Goal: Task Accomplishment & Management: Manage account settings

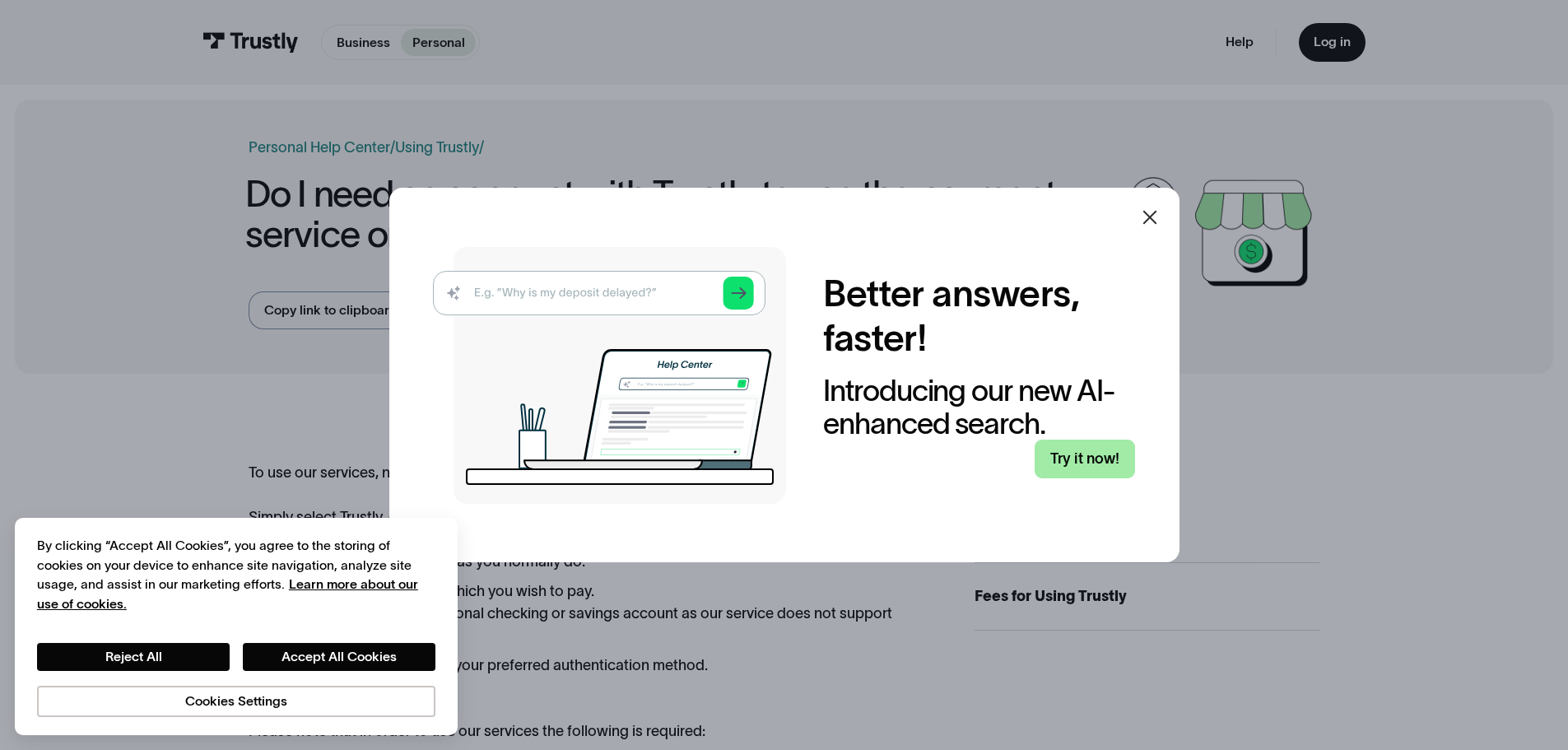
click at [1078, 458] on link "Try it now!" at bounding box center [1085, 459] width 101 height 38
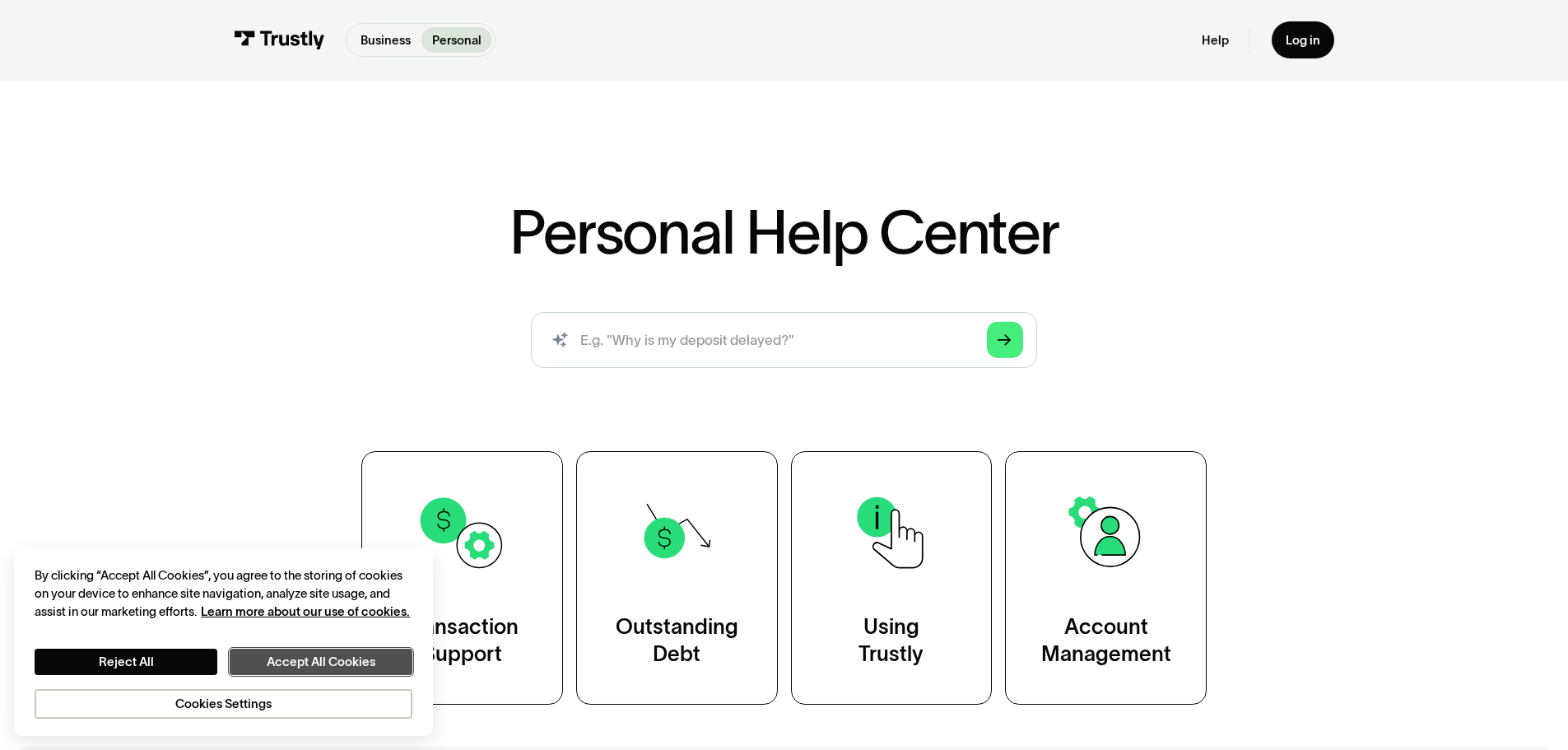
click at [378, 655] on button "Accept All Cookies" at bounding box center [320, 661] width 182 height 26
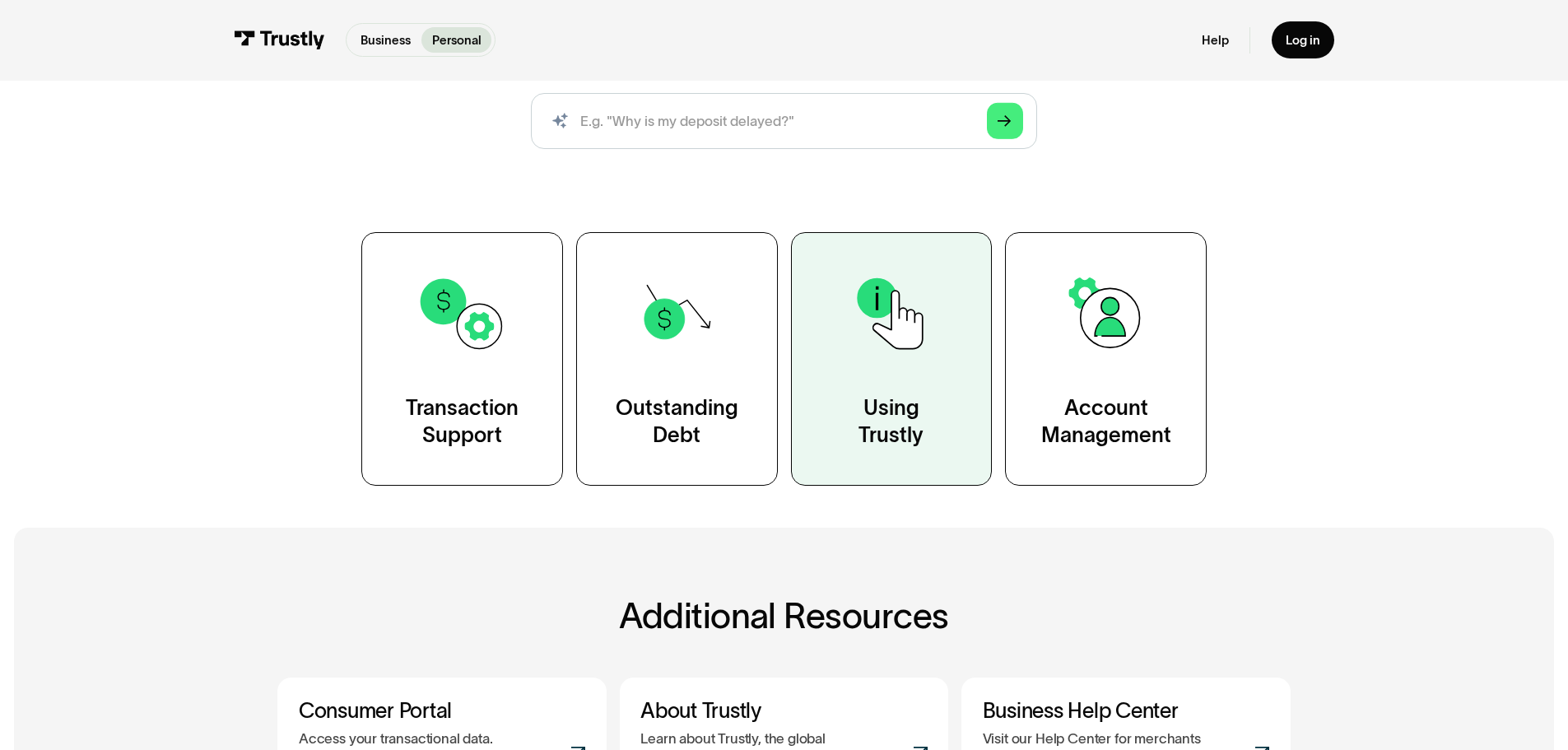
scroll to position [164, 0]
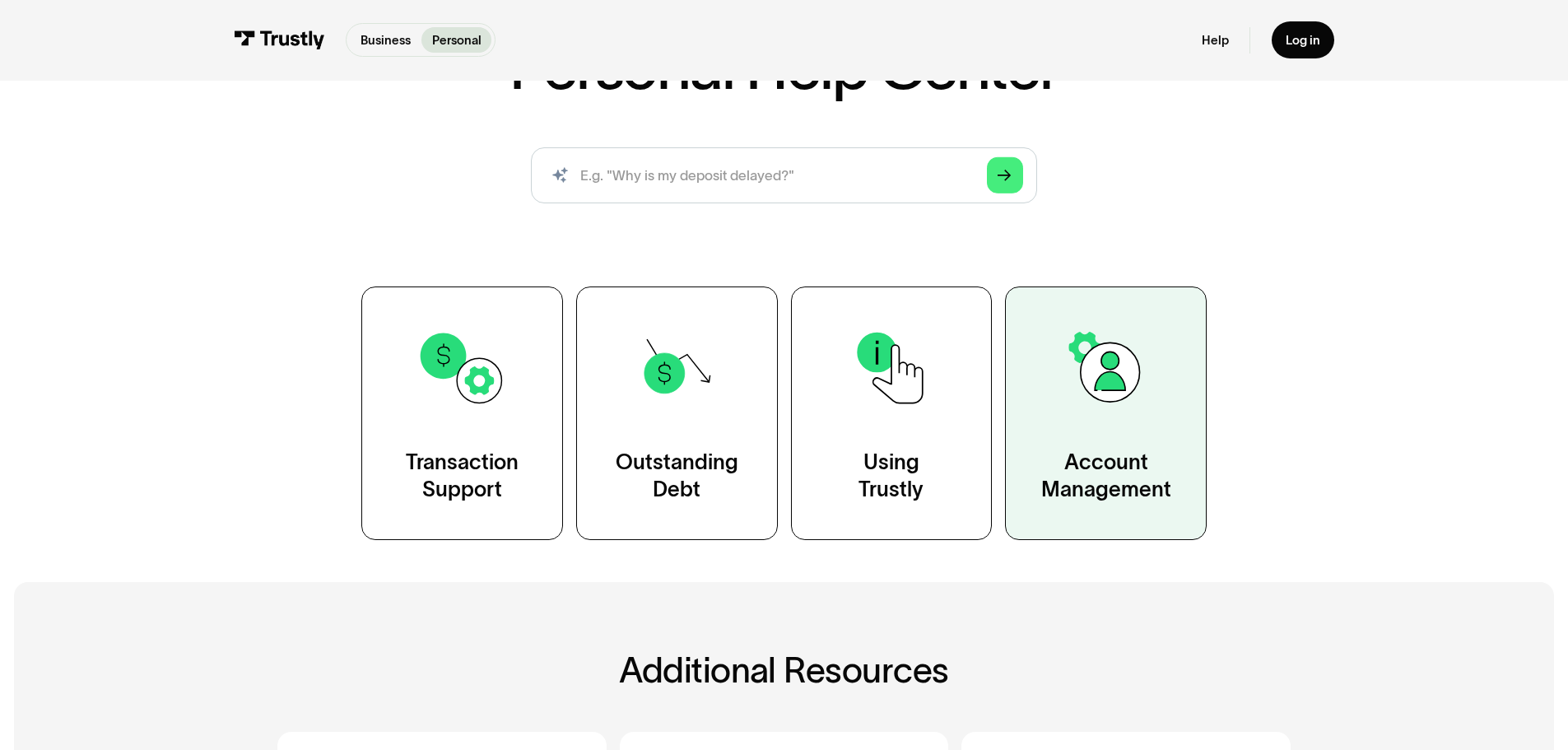
click at [1058, 493] on div "Account Management" at bounding box center [1106, 476] width 130 height 56
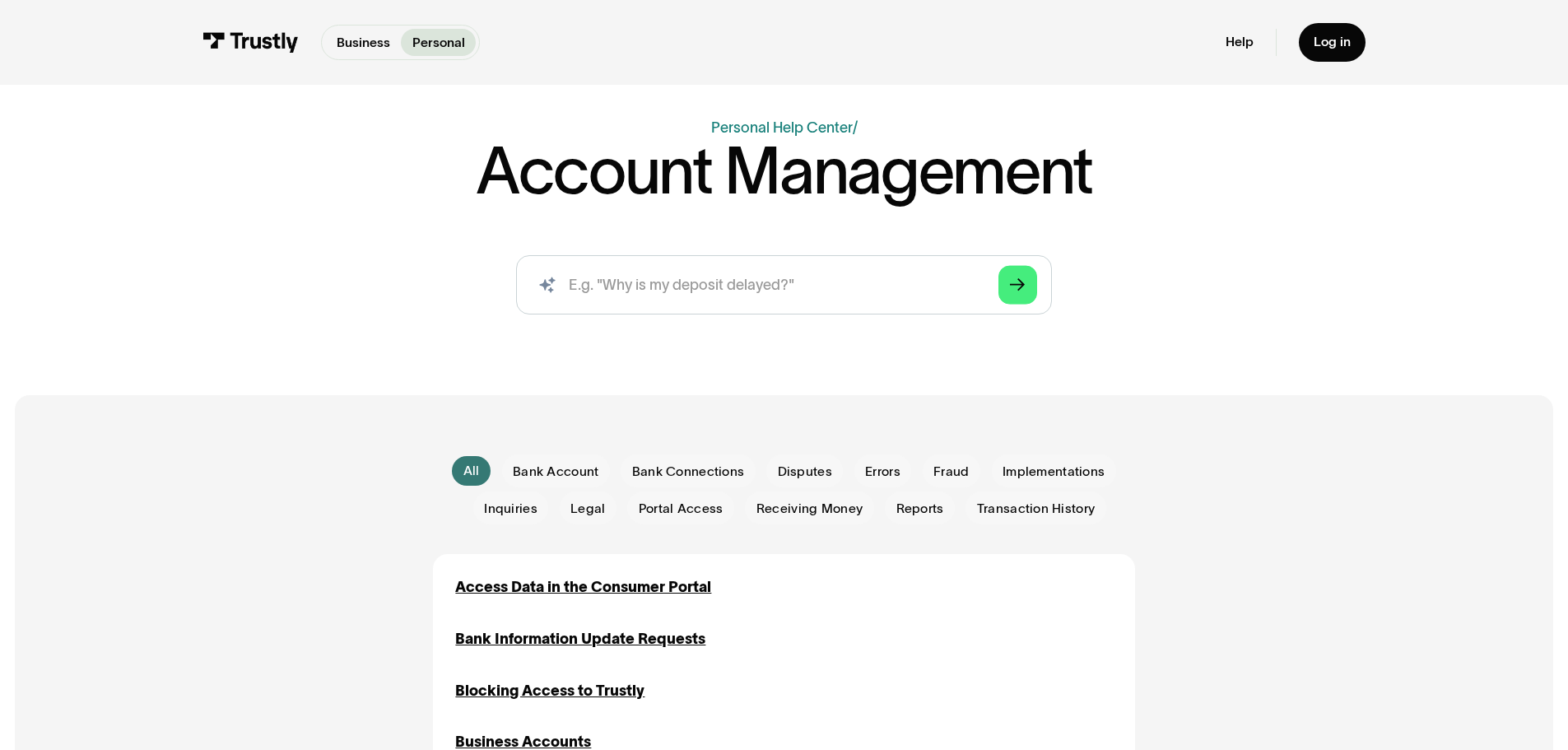
scroll to position [164, 0]
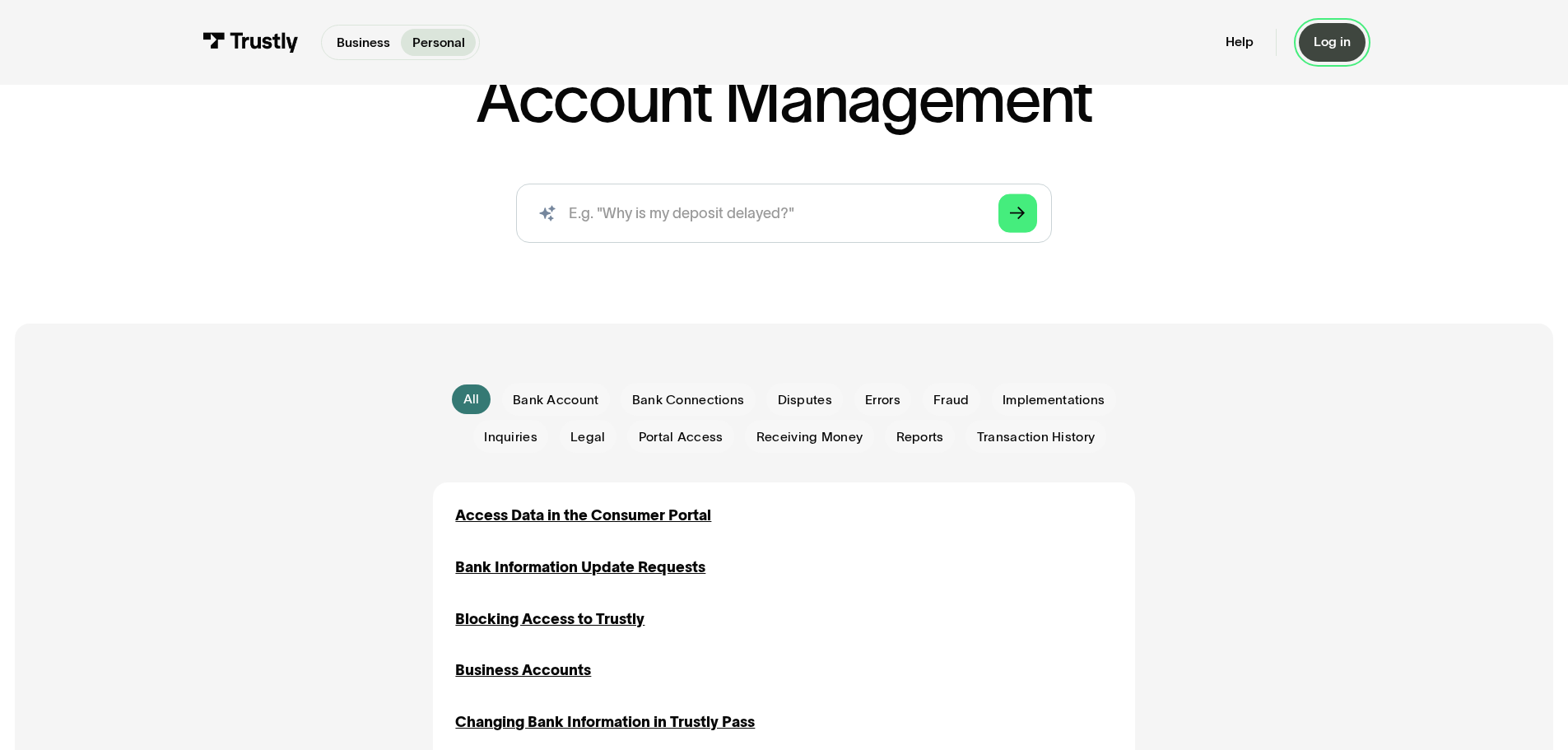
click at [1329, 41] on div "Log in" at bounding box center [1331, 42] width 37 height 16
